Goal: Task Accomplishment & Management: Manage account settings

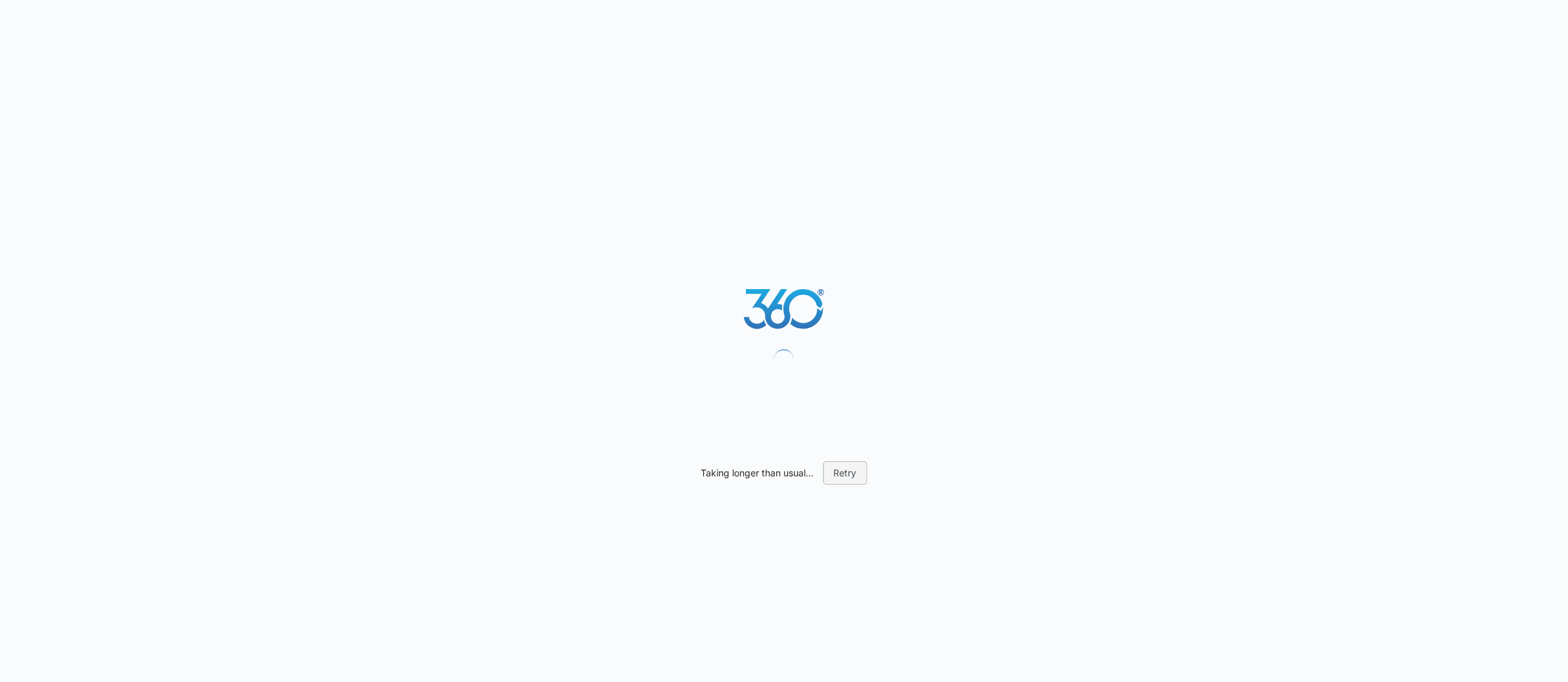
click at [853, 482] on button "Retry" at bounding box center [846, 472] width 44 height 24
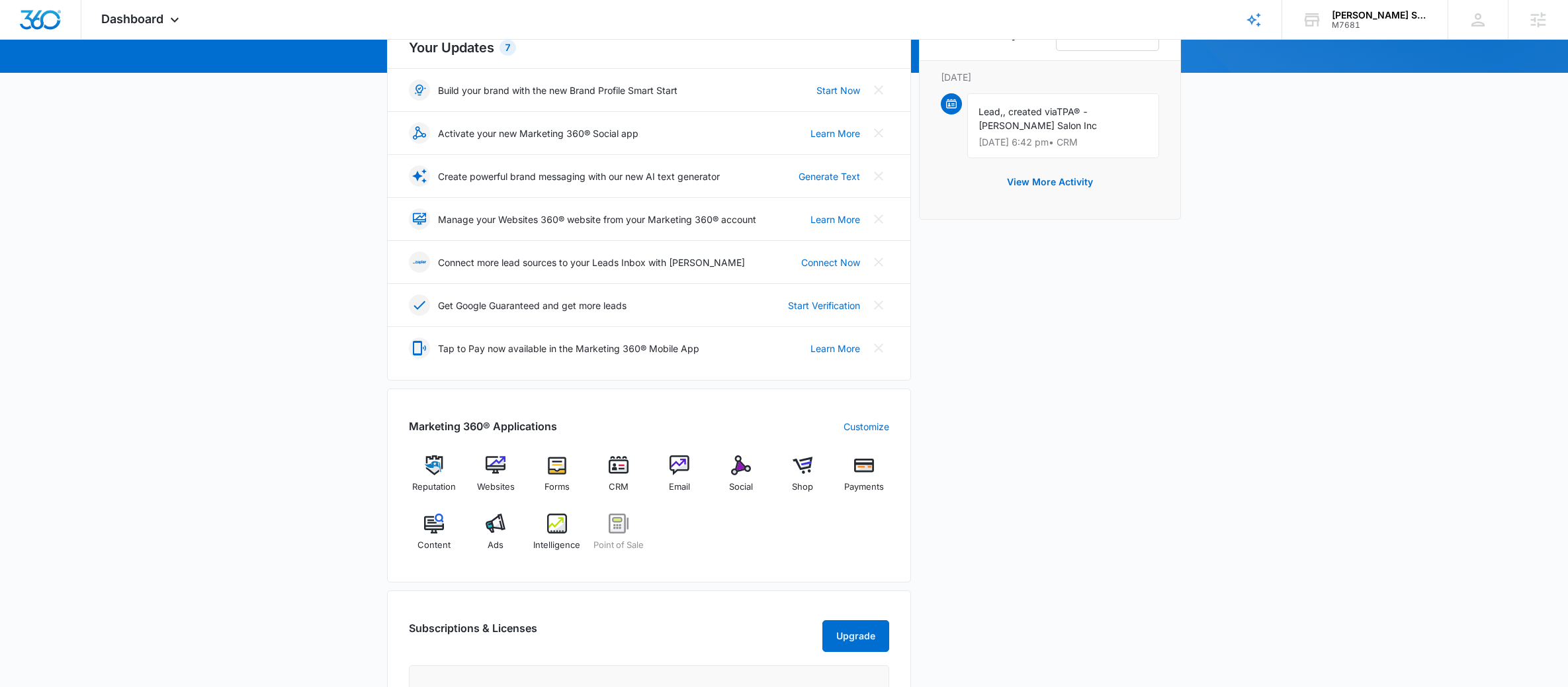
scroll to position [170, 0]
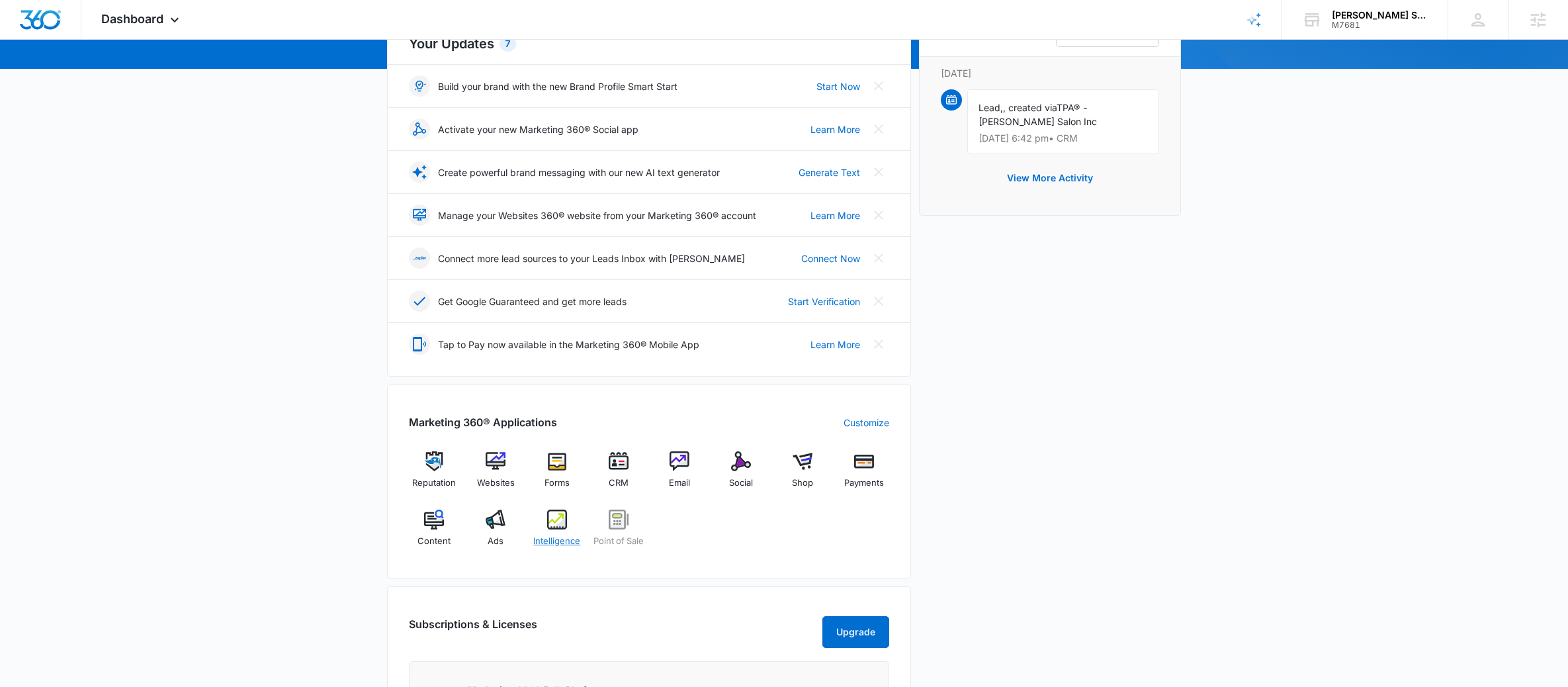
click at [568, 517] on div "Intelligence" at bounding box center [558, 533] width 51 height 48
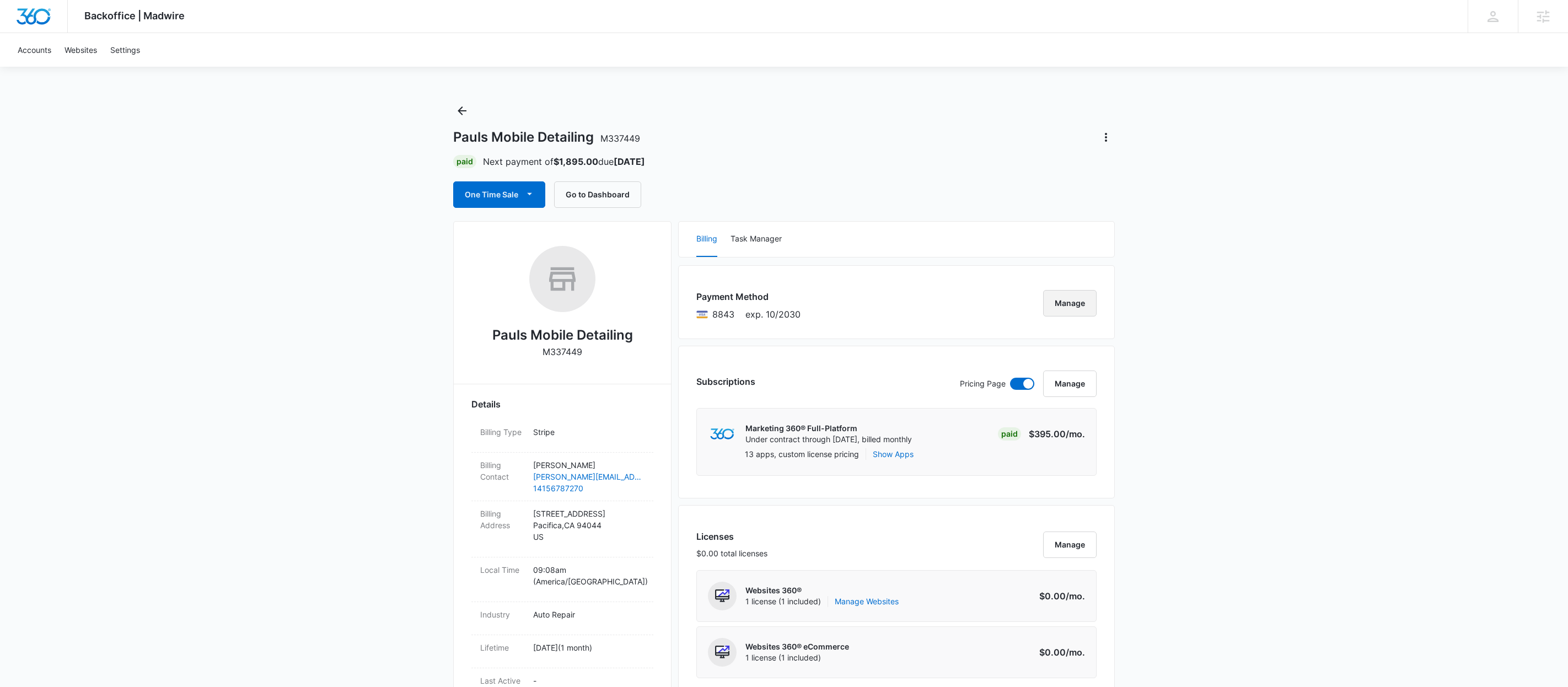
click at [1090, 297] on button "Manage" at bounding box center [1070, 303] width 54 height 27
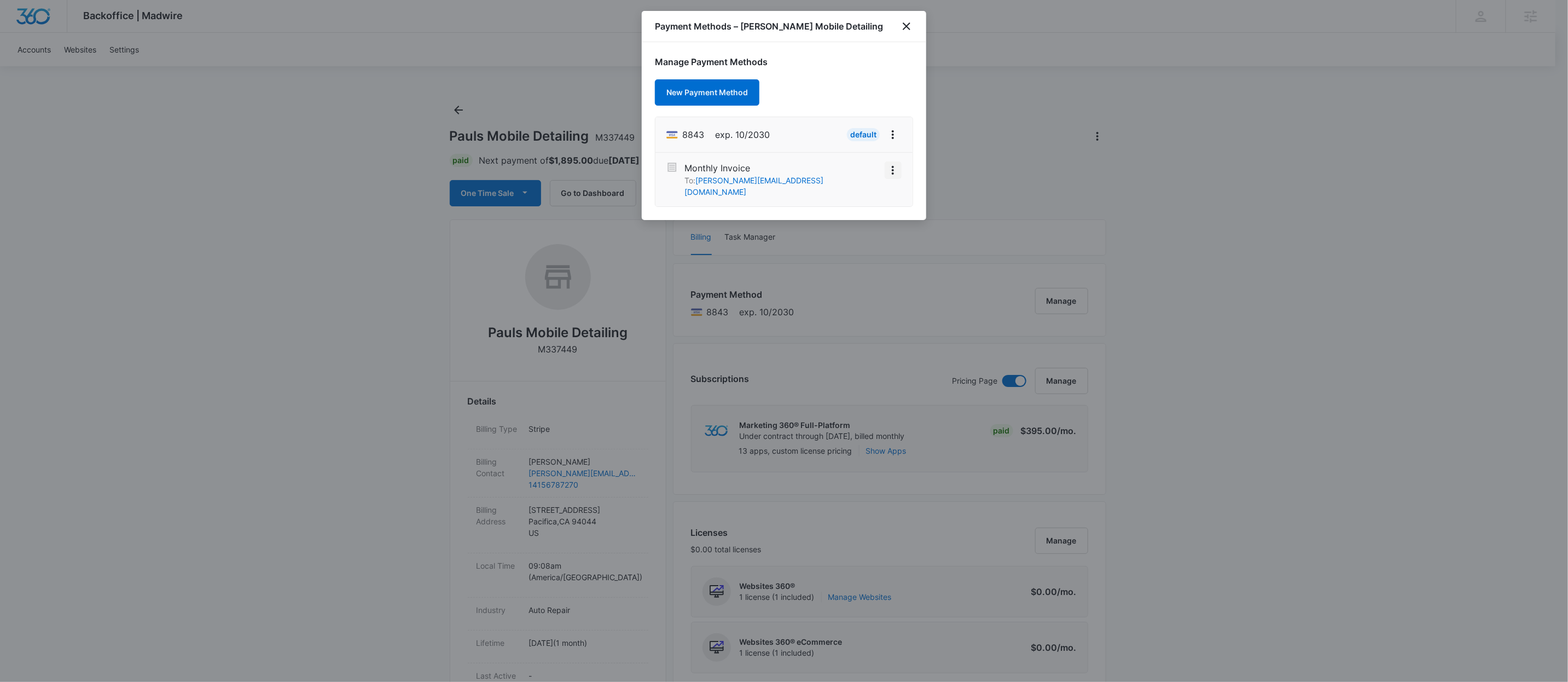
click at [892, 173] on icon "View More" at bounding box center [893, 170] width 13 height 13
click at [860, 134] on div "Activate" at bounding box center [867, 151] width 70 height 35
click at [860, 140] on div "Default" at bounding box center [863, 134] width 33 height 13
click at [888, 162] on button "View More" at bounding box center [893, 170] width 17 height 18
click at [877, 146] on button "Activate" at bounding box center [866, 151] width 69 height 16
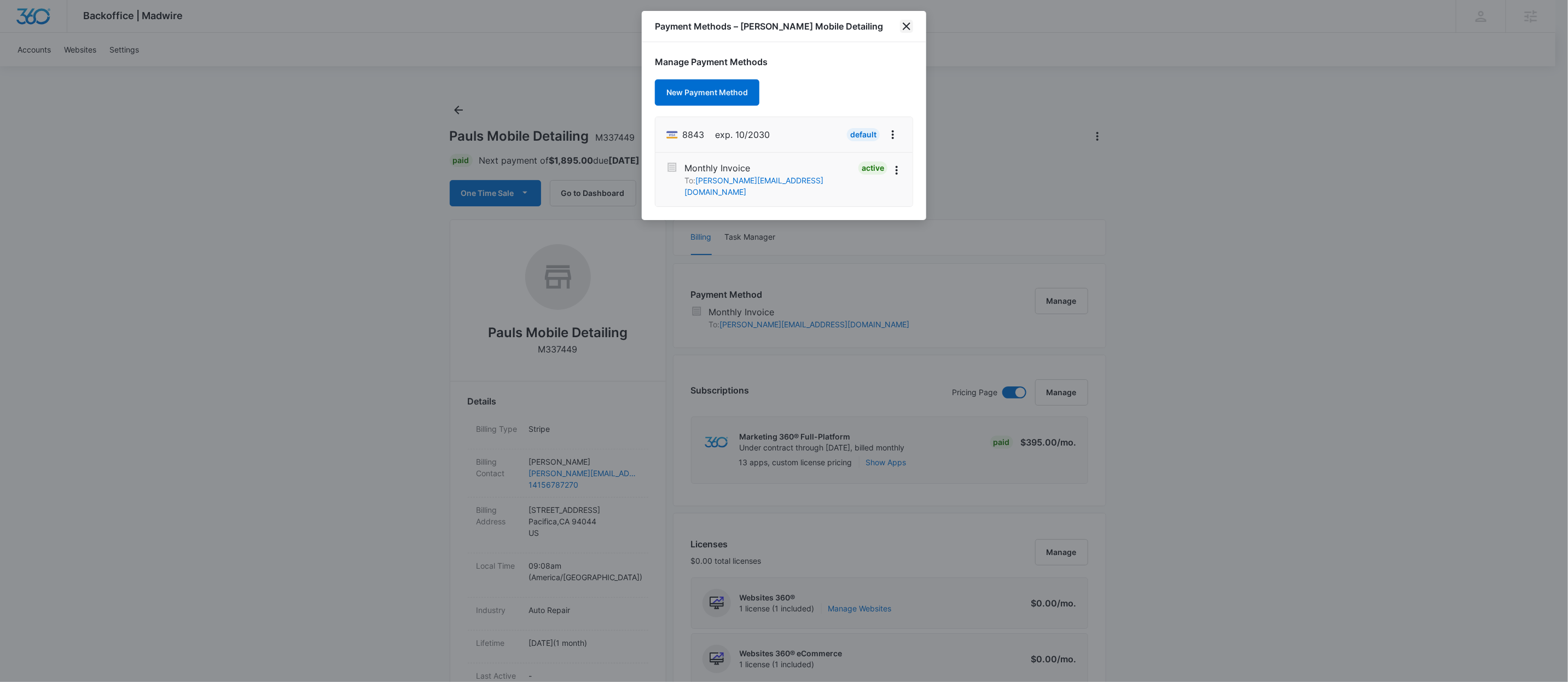
click at [905, 27] on icon "close" at bounding box center [906, 26] width 7 height 7
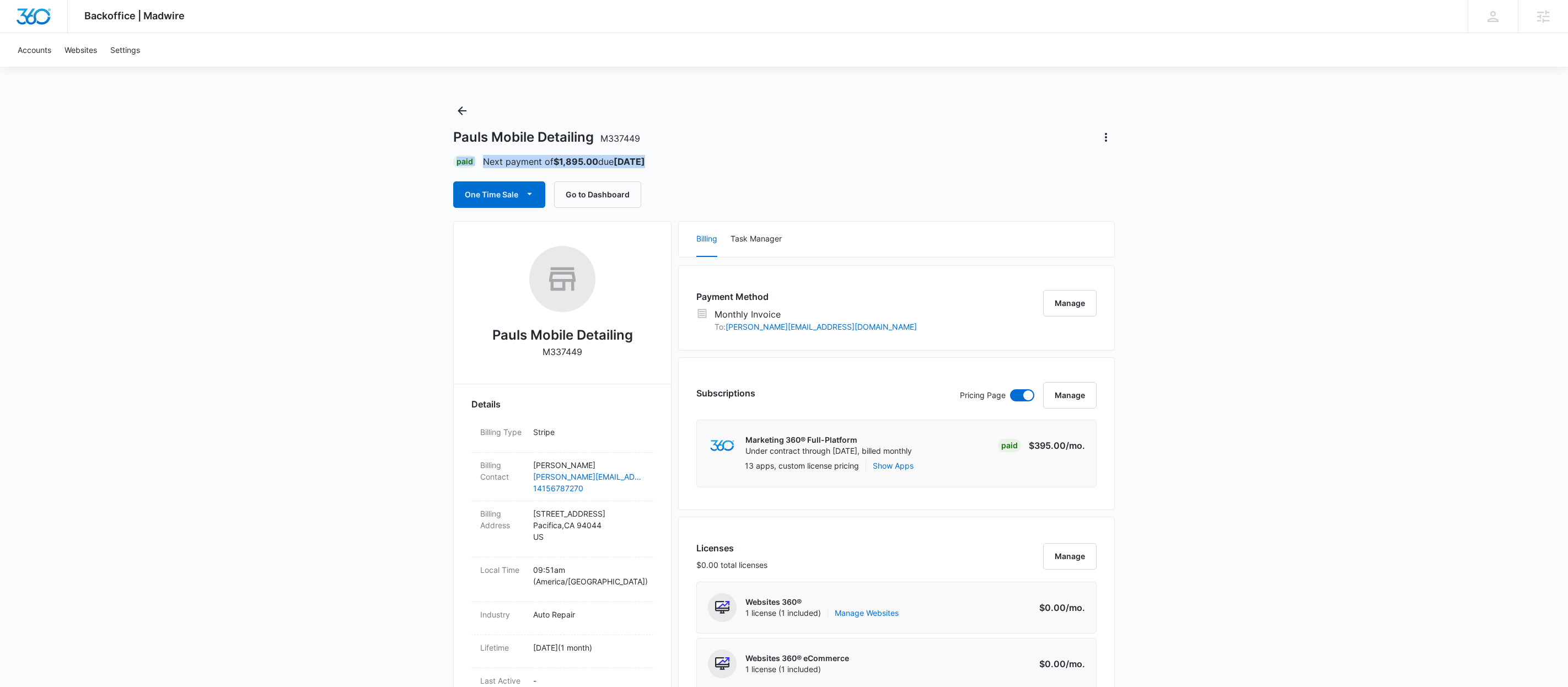
drag, startPoint x: 656, startPoint y: 159, endPoint x: 564, endPoint y: 146, distance: 92.9
click at [564, 146] on div "Pauls Mobile Detailing M337449 Paid Next payment of $1,895.00 due [DATE] One Ti…" at bounding box center [784, 155] width 662 height 106
click at [1107, 138] on icon "Actions" at bounding box center [1106, 137] width 13 height 13
click at [1110, 133] on icon "Actions" at bounding box center [1106, 137] width 13 height 13
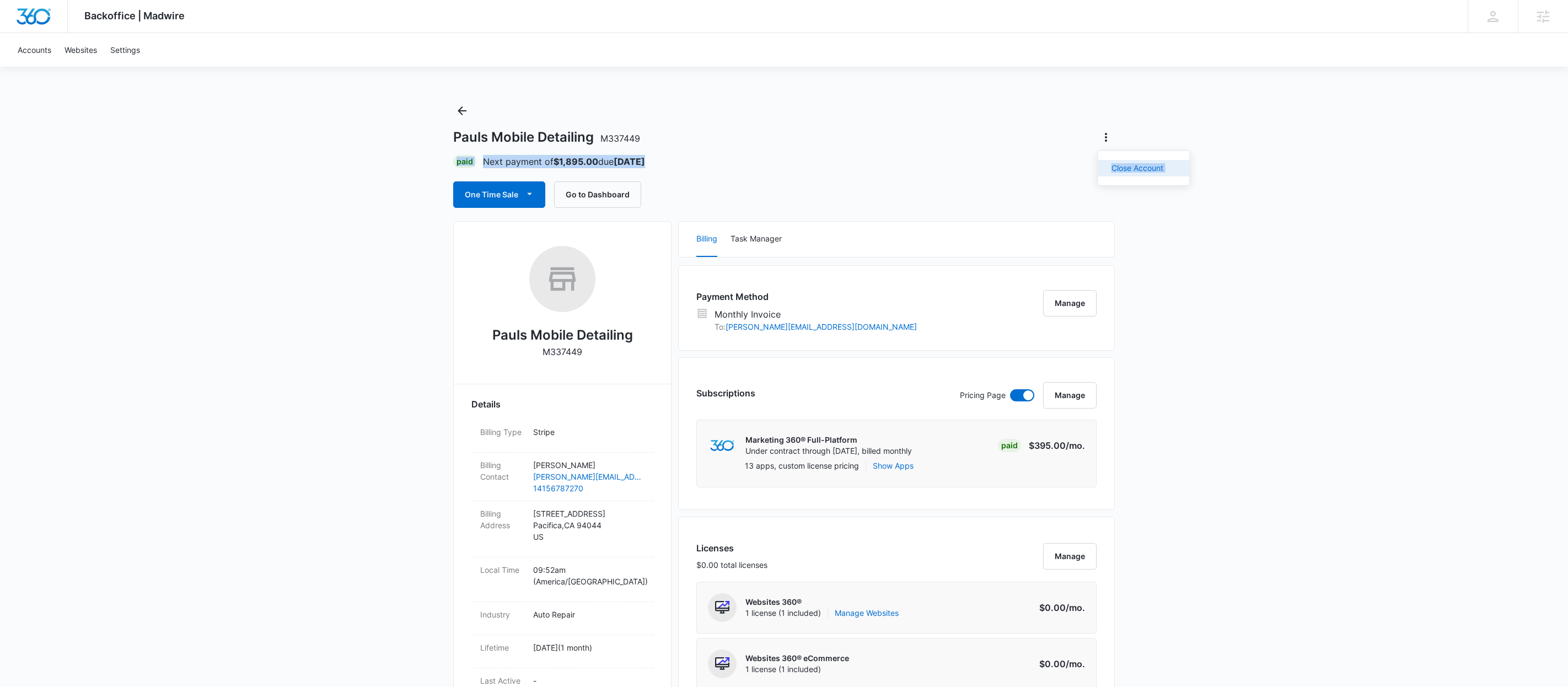
click at [1154, 168] on div "Close Account" at bounding box center [1138, 168] width 52 height 7
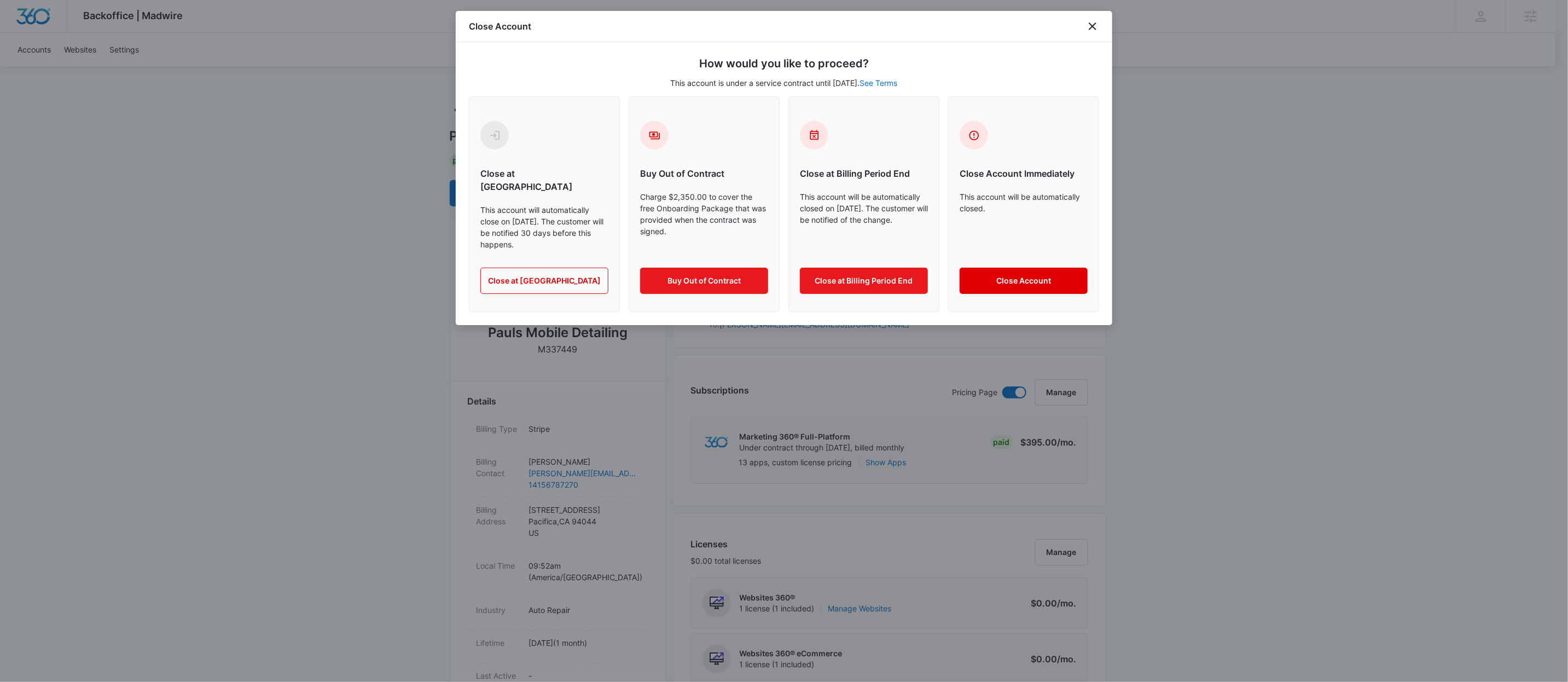
click at [1048, 268] on button "Close Account" at bounding box center [1023, 281] width 128 height 26
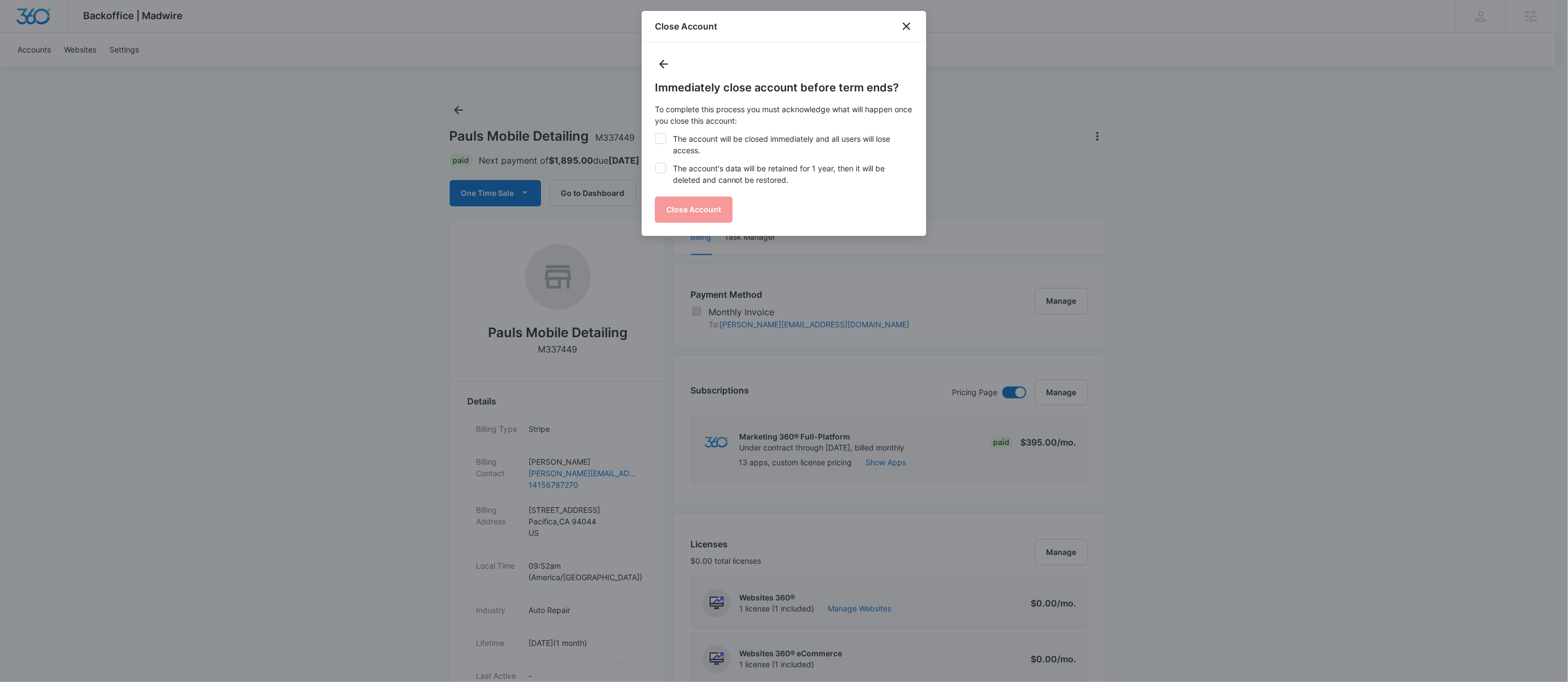
click at [770, 145] on label "The account will be closed immediately and all users will lose access." at bounding box center [784, 144] width 258 height 23
click at [656, 134] on input "The account will be closed immediately and all users will lose access." at bounding box center [655, 133] width 1 height 1
checkbox input "true"
click at [714, 172] on label "The account's data will be retained for 1 year, then it will be deleted and can…" at bounding box center [784, 173] width 258 height 23
click at [656, 163] on input "The account's data will be retained for 1 year, then it will be deleted and can…" at bounding box center [655, 162] width 1 height 1
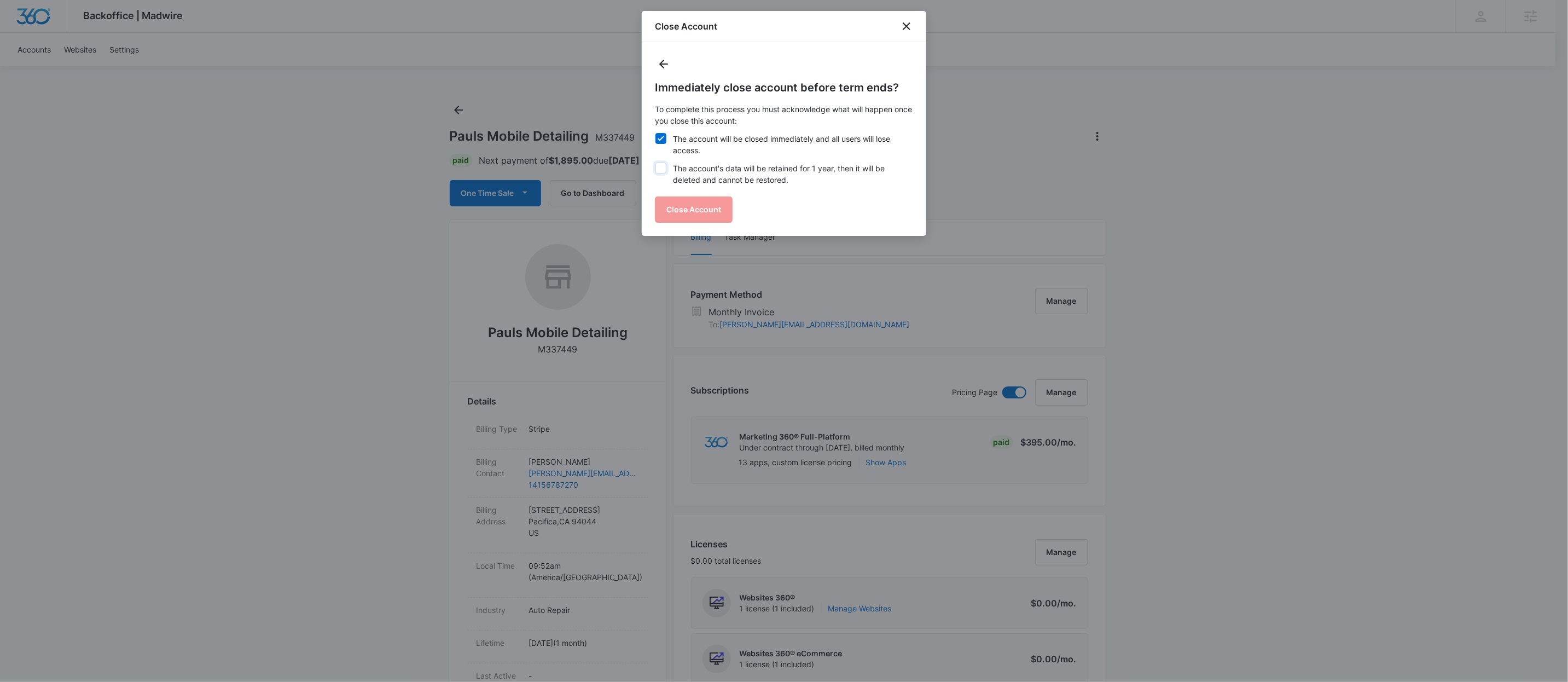
checkbox input "true"
click at [721, 205] on button "Close Account" at bounding box center [694, 210] width 77 height 26
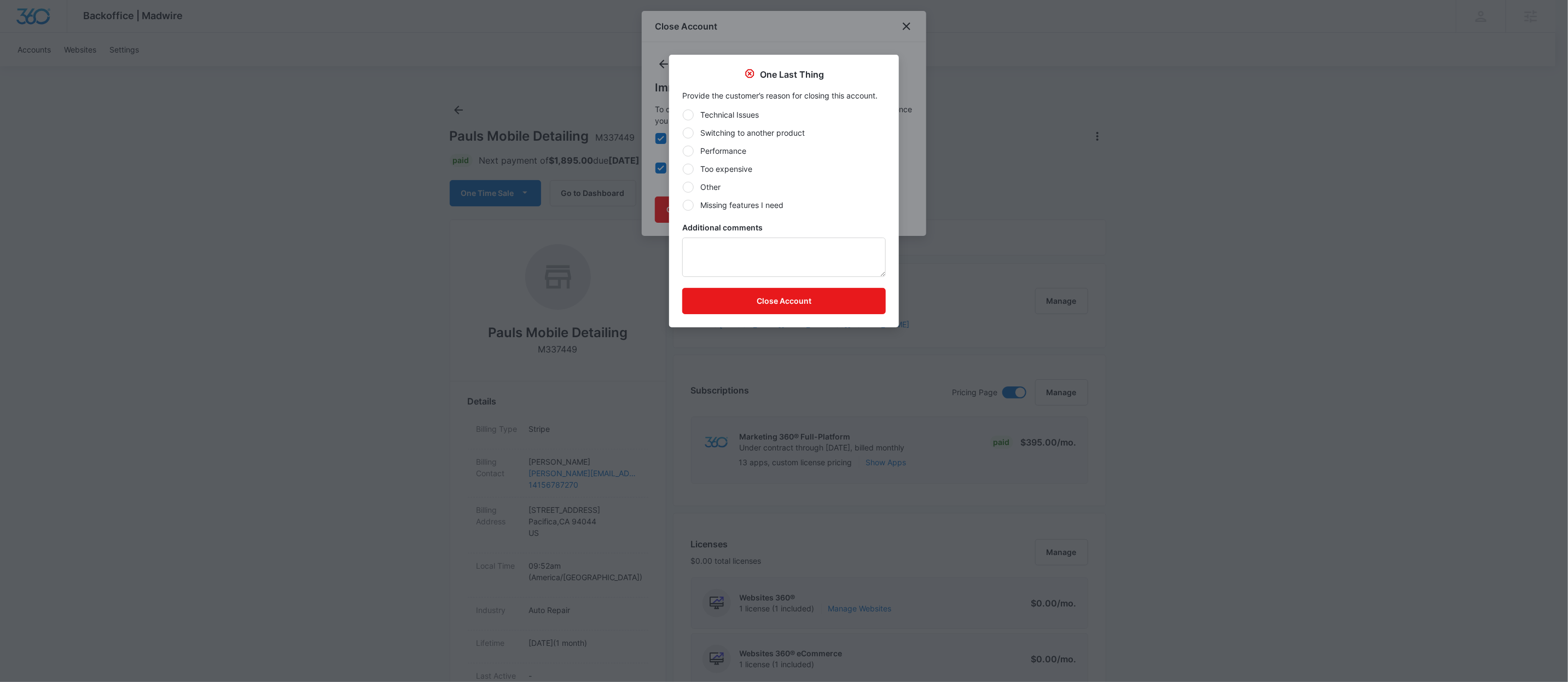
click at [709, 192] on label "Other" at bounding box center [784, 187] width 203 height 12
click at [683, 187] on input "Other" at bounding box center [682, 186] width 1 height 1
radio input "true"
click at [735, 242] on textarea "Additional comments" at bounding box center [784, 257] width 203 height 39
click at [771, 260] on textarea "Unreasonable expectations from the client. Unable to get passed their expectati…" at bounding box center [784, 257] width 203 height 39
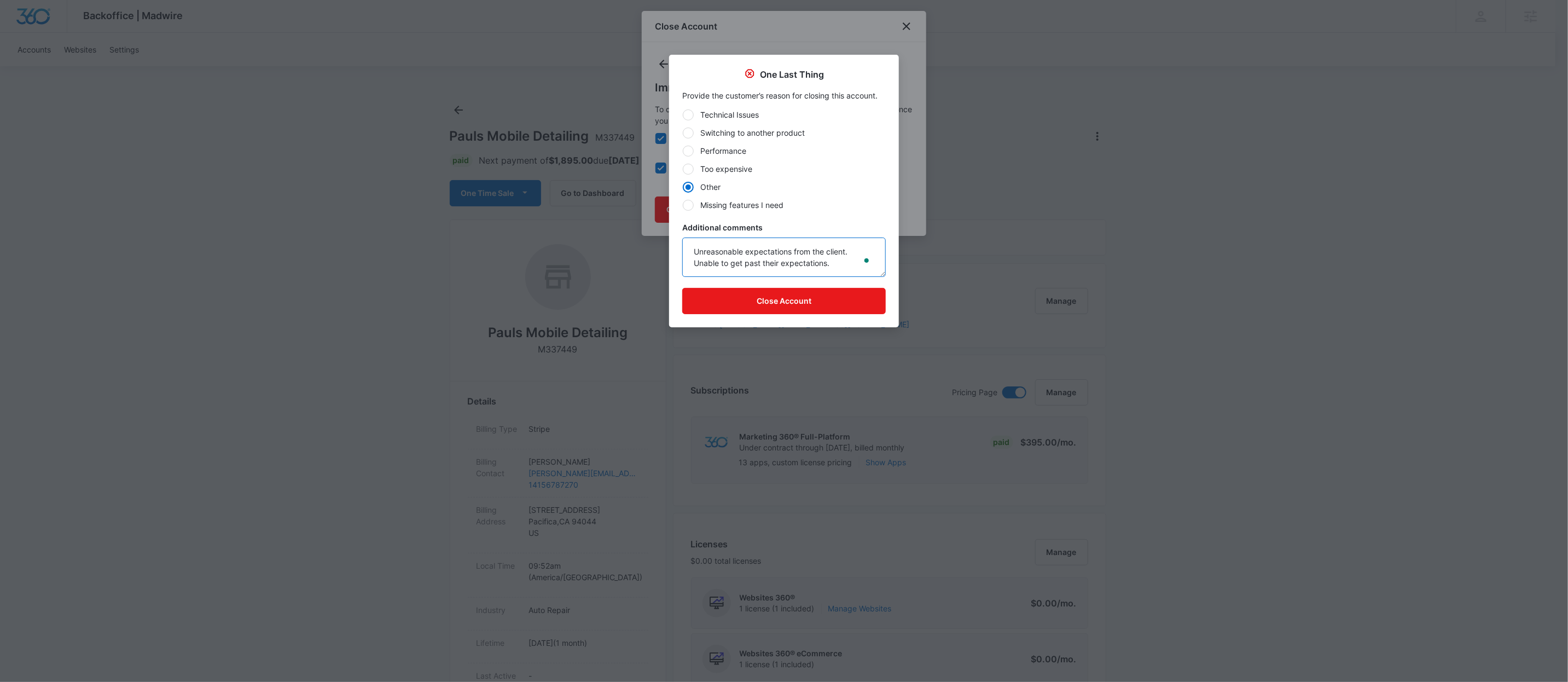
type textarea "Unreasonable expectations from the client. Unable to get past their expectation…"
click at [834, 289] on button "Close Account" at bounding box center [784, 301] width 203 height 26
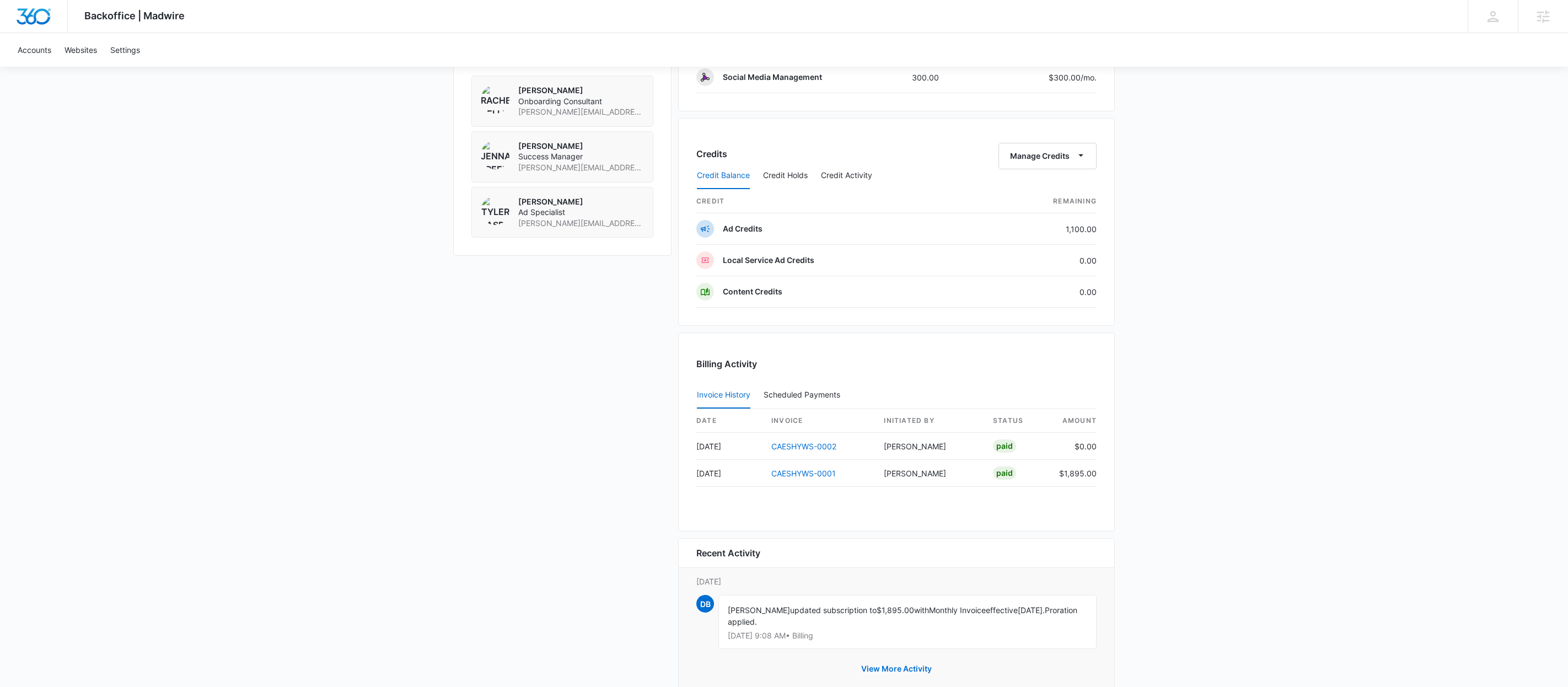
scroll to position [850, 0]
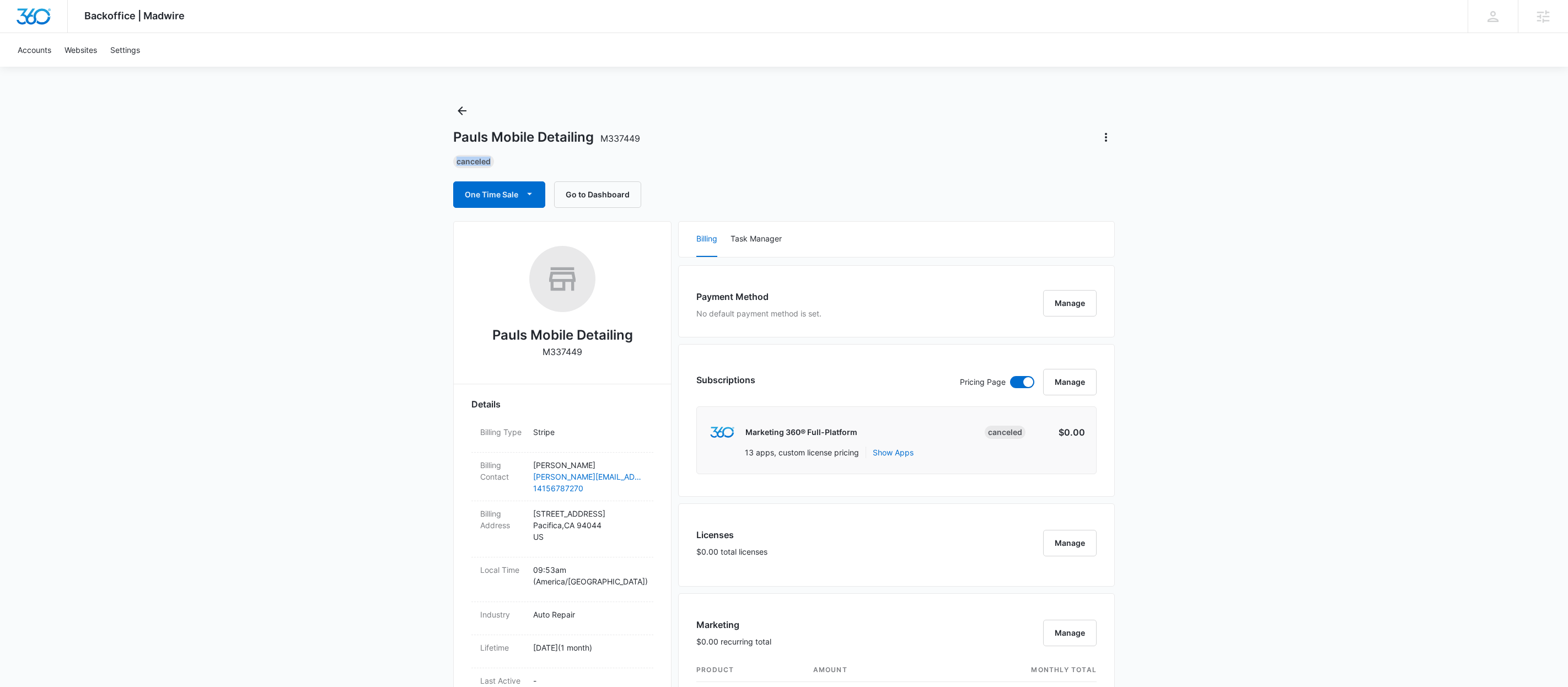
drag, startPoint x: 457, startPoint y: 156, endPoint x: 505, endPoint y: 163, distance: 48.5
click at [505, 163] on div "Canceled" at bounding box center [784, 161] width 662 height 13
